Goal: Task Accomplishment & Management: Manage account settings

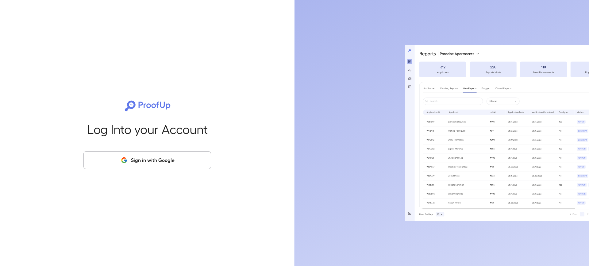
click at [173, 157] on button "Sign in with Google" at bounding box center [147, 160] width 128 height 18
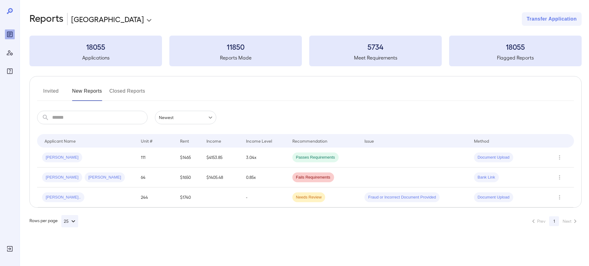
click at [48, 90] on button "Invited" at bounding box center [51, 93] width 28 height 15
